Goal: Information Seeking & Learning: Check status

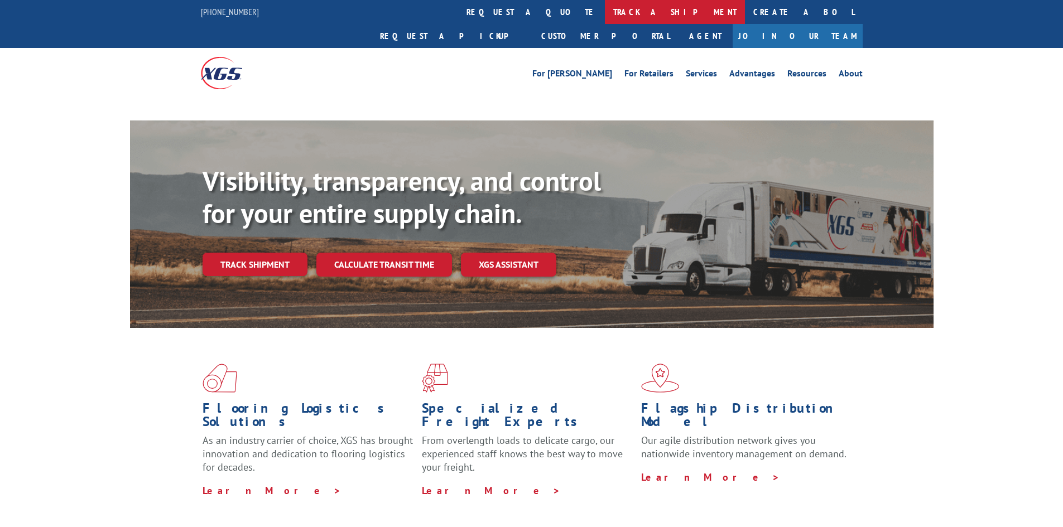
click at [605, 10] on link "track a shipment" at bounding box center [675, 12] width 140 height 24
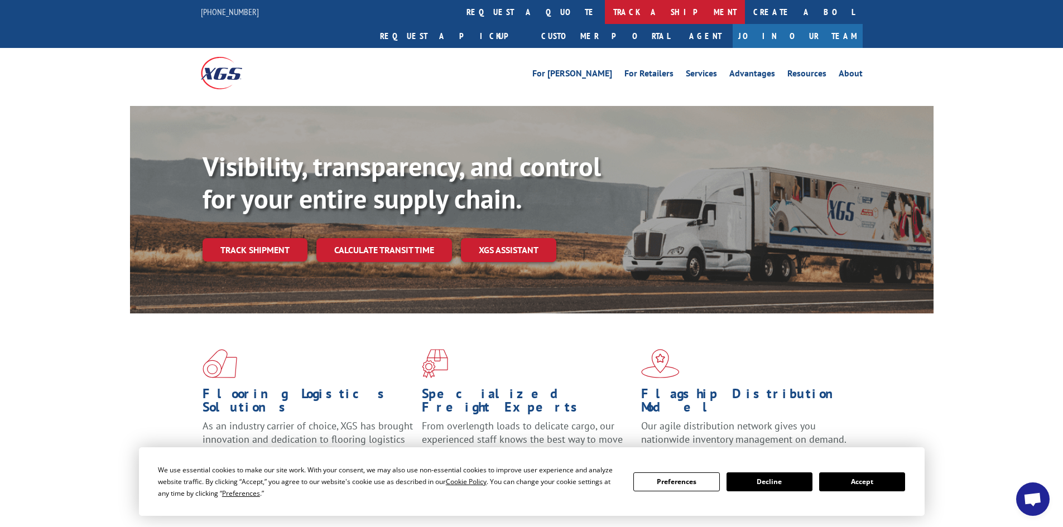
click at [605, 8] on link "track a shipment" at bounding box center [675, 12] width 140 height 24
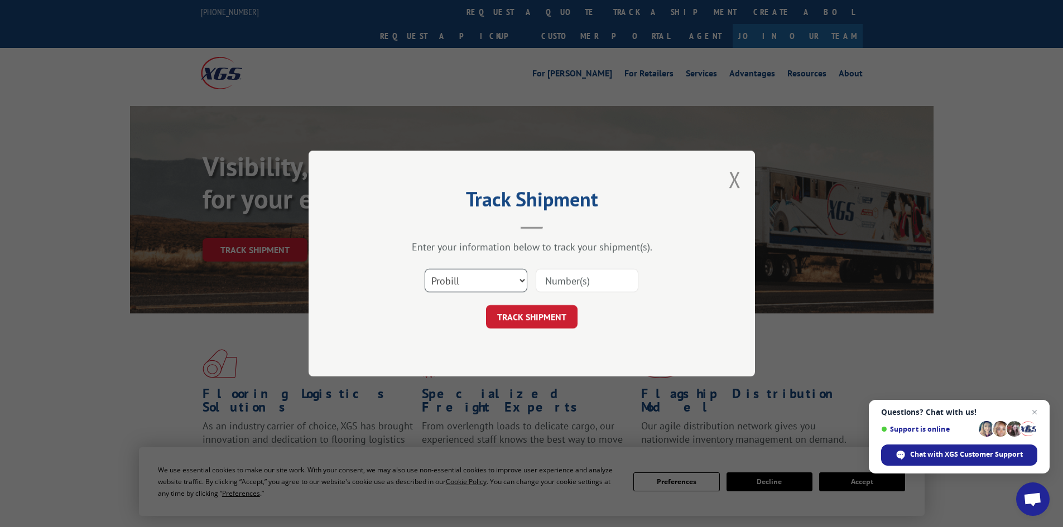
click at [478, 276] on select "Select category... Probill BOL PO" at bounding box center [476, 280] width 103 height 23
select select "po"
click at [425, 269] on select "Select category... Probill BOL PO" at bounding box center [476, 280] width 103 height 23
paste input "10528768"
type input "10528768"
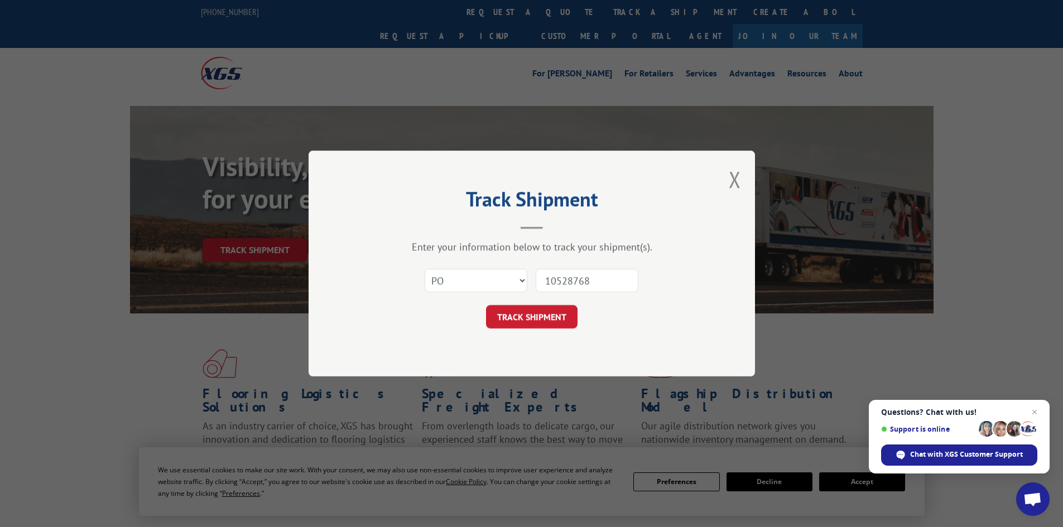
click button "TRACK SHIPMENT" at bounding box center [532, 316] width 92 height 23
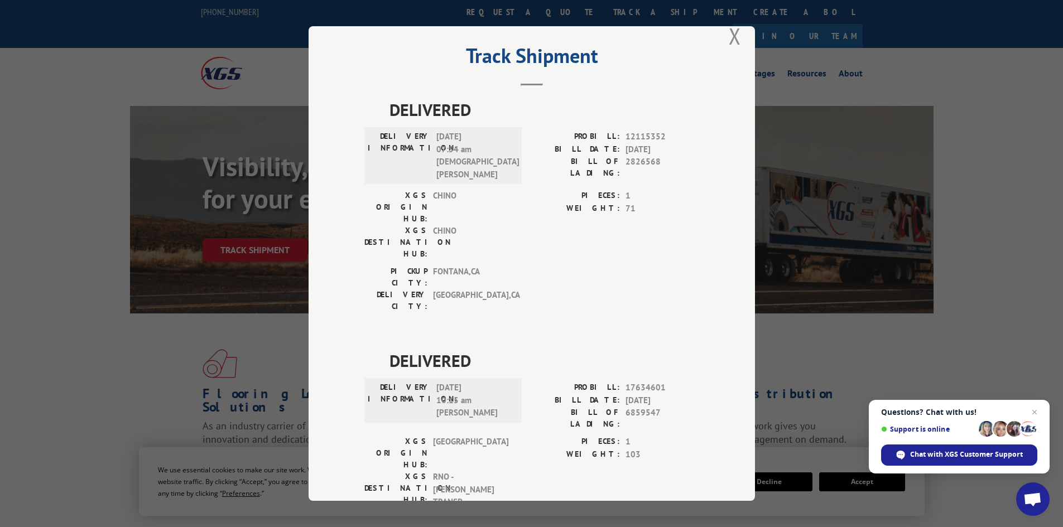
scroll to position [30, 0]
